Goal: Information Seeking & Learning: Check status

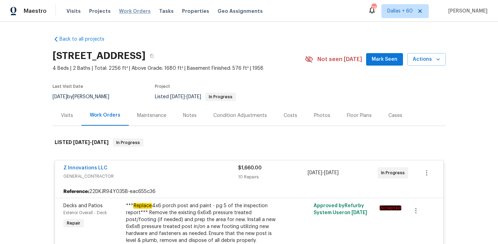
click at [129, 10] on span "Work Orders" at bounding box center [135, 11] width 32 height 7
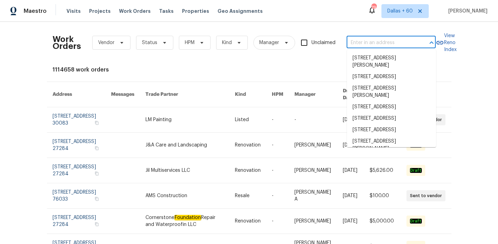
click at [413, 40] on input "text" at bounding box center [381, 43] width 70 height 11
paste input "[STREET_ADDRESS]"
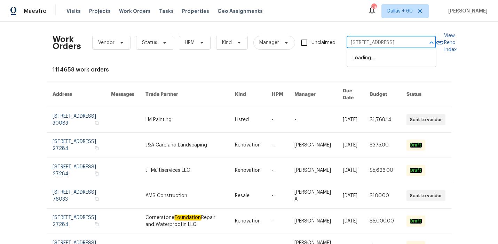
scroll to position [0, 3]
type input "[STREET_ADDRESS]"
click at [403, 56] on li "[STREET_ADDRESS]" at bounding box center [391, 58] width 89 height 11
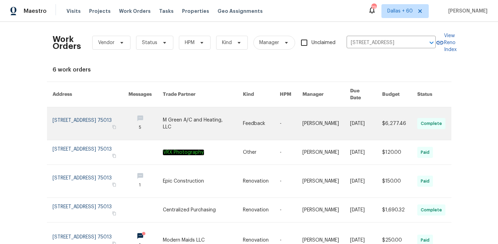
click at [186, 114] on link at bounding box center [203, 123] width 80 height 33
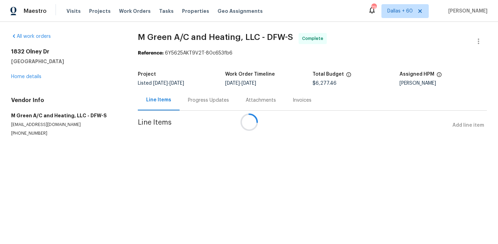
click at [31, 78] on div at bounding box center [249, 122] width 498 height 244
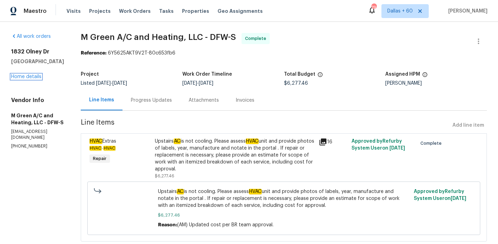
click at [31, 77] on link "Home details" at bounding box center [26, 76] width 30 height 5
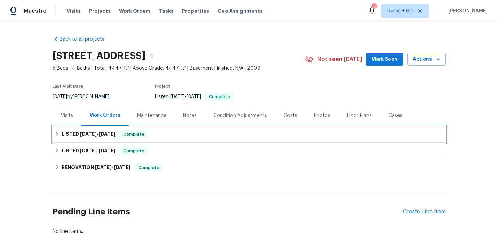
click at [179, 139] on div "LISTED [DATE] - [DATE] Complete" at bounding box center [249, 134] width 393 height 17
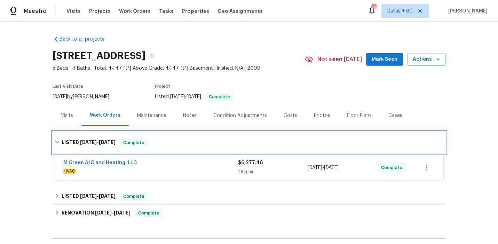
scroll to position [64, 0]
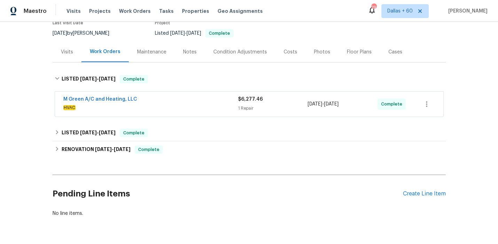
click at [176, 111] on div "M Green A/C and Heating, LLC HVAC" at bounding box center [150, 104] width 175 height 17
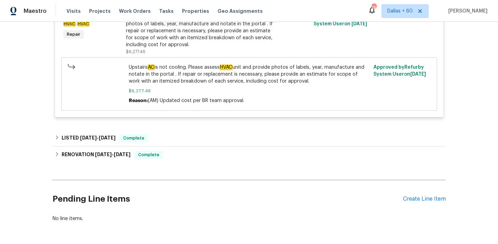
scroll to position [189, 0]
click at [183, 128] on div "Back to all projects [STREET_ADDRESS] 5 Beds | 4 Baths | Total: 4447 ft² | Abov…" at bounding box center [249, 34] width 393 height 387
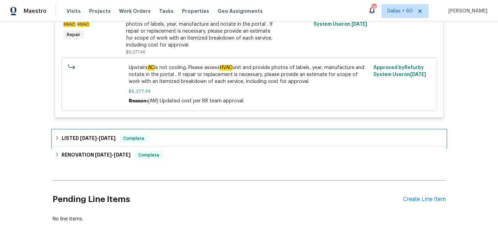
click at [185, 139] on div "LISTED [DATE] - [DATE] Complete" at bounding box center [249, 139] width 389 height 8
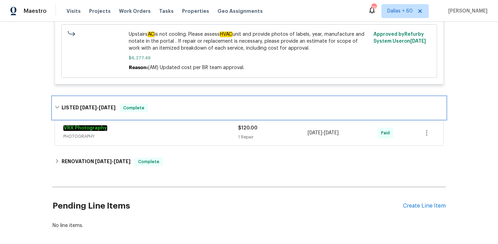
scroll to position [222, 0]
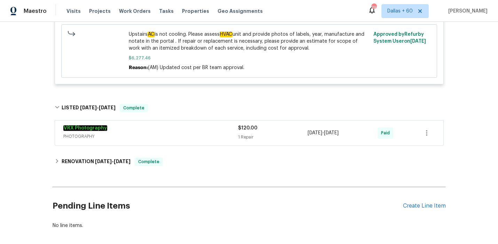
click at [185, 138] on span "PHOTOGRAPHY" at bounding box center [150, 136] width 175 height 7
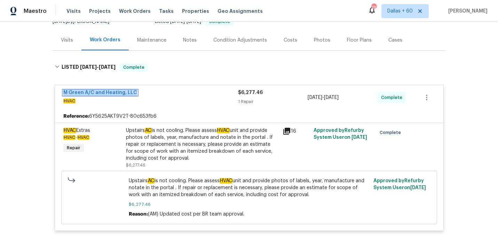
scroll to position [0, 0]
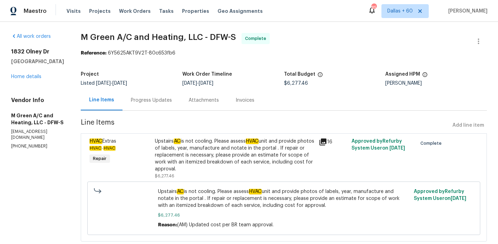
click at [172, 98] on div "Progress Updates" at bounding box center [151, 100] width 41 height 7
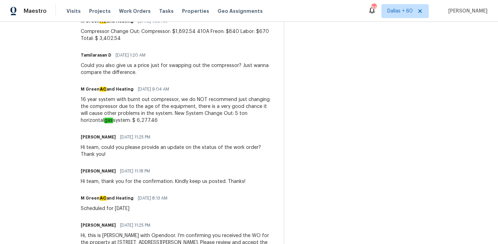
scroll to position [511, 0]
